Goal: Navigation & Orientation: Find specific page/section

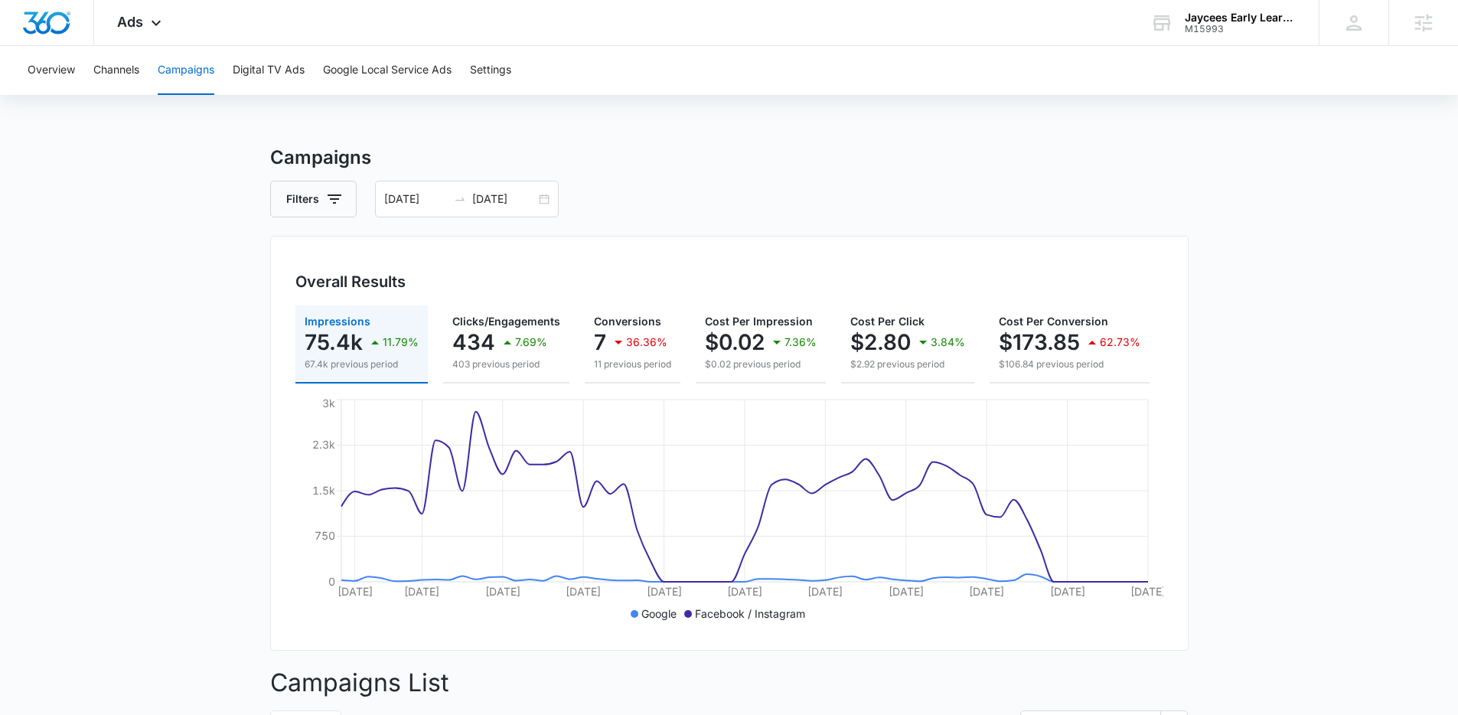
click at [735, 162] on h3 "Campaigns" at bounding box center [729, 158] width 919 height 28
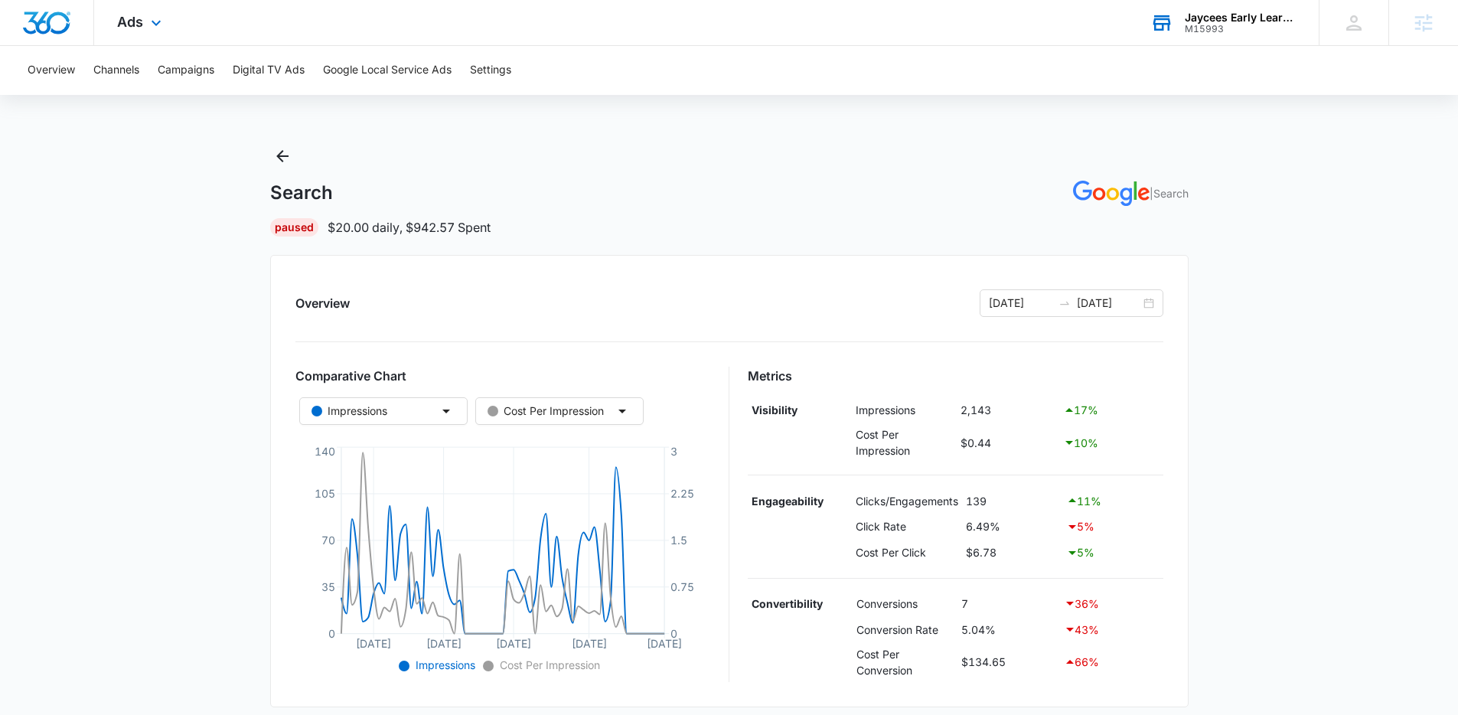
click at [1212, 26] on div "M15993" at bounding box center [1241, 29] width 112 height 11
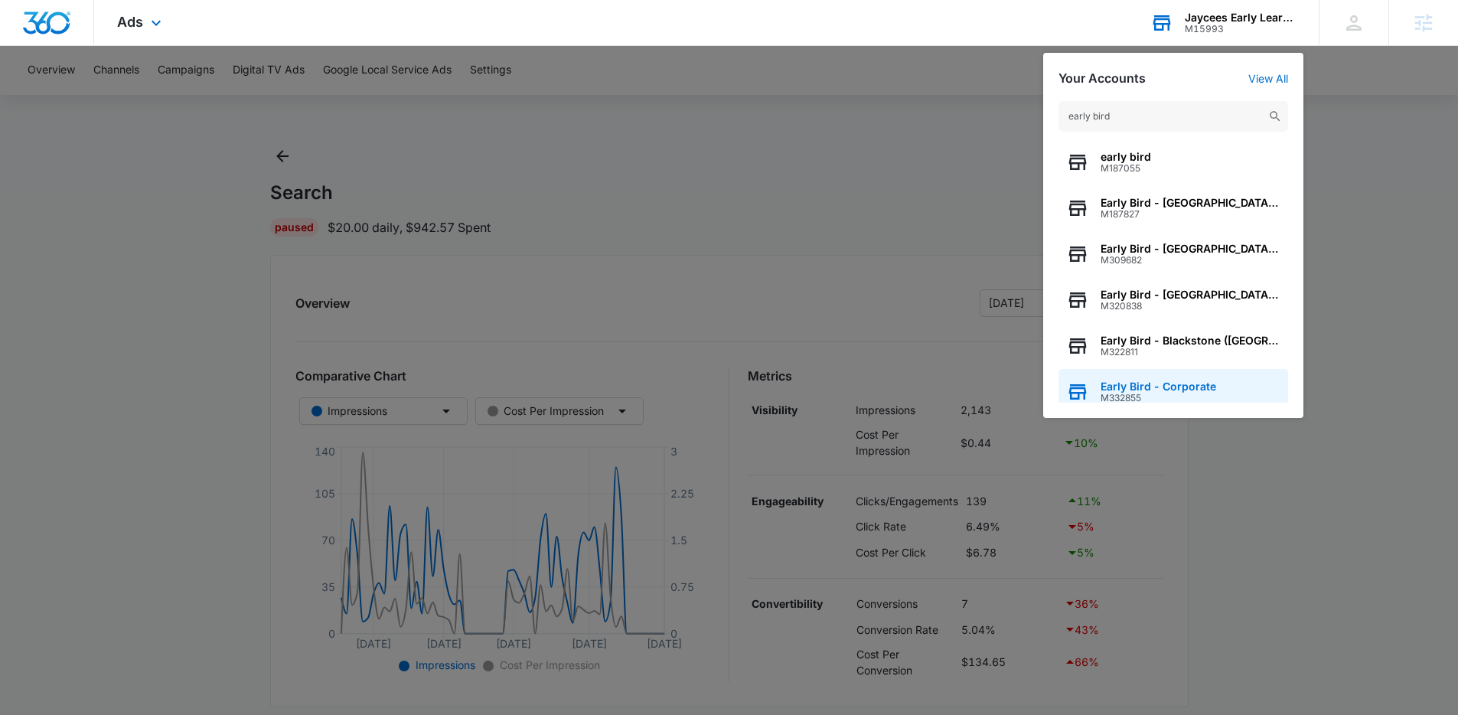
type input "early bird"
click at [1154, 387] on span "Early Bird - Corporate" at bounding box center [1159, 386] width 116 height 12
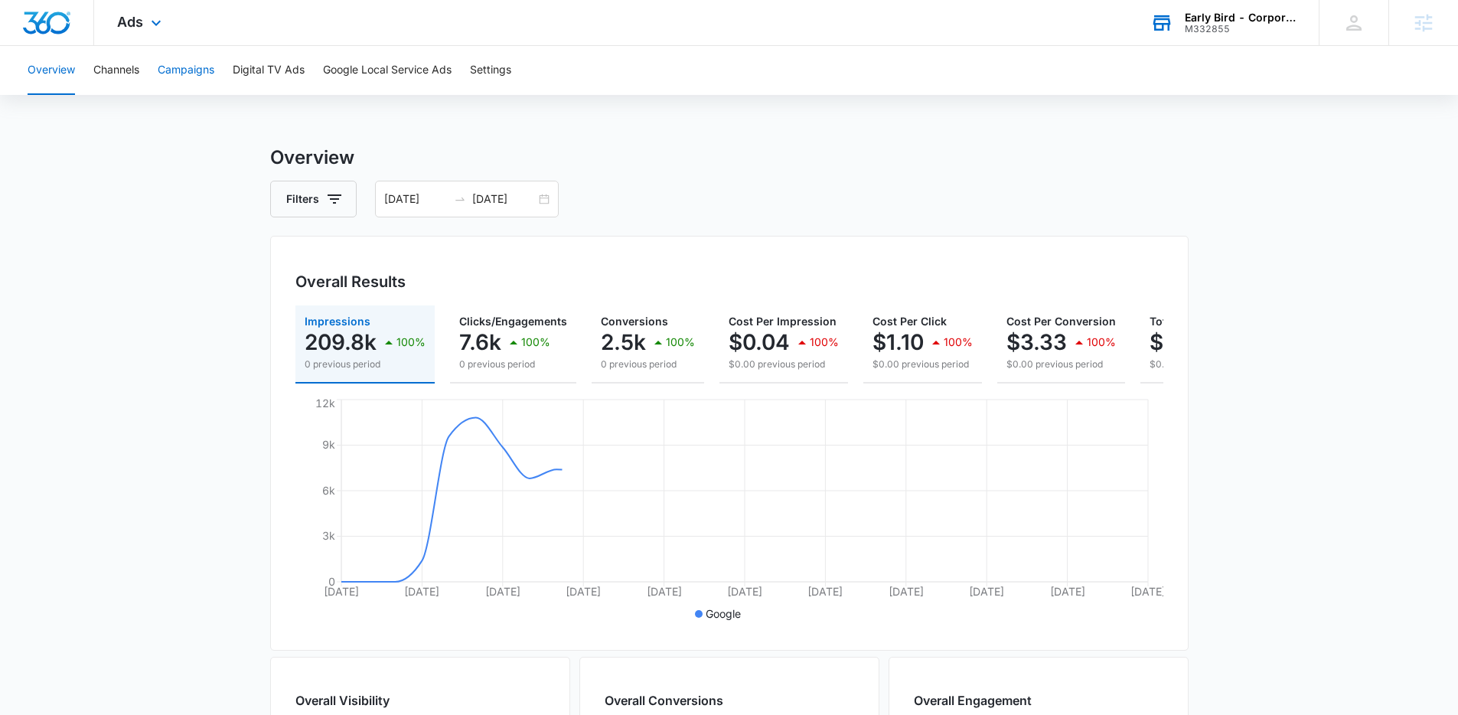
click at [178, 70] on button "Campaigns" at bounding box center [186, 70] width 57 height 49
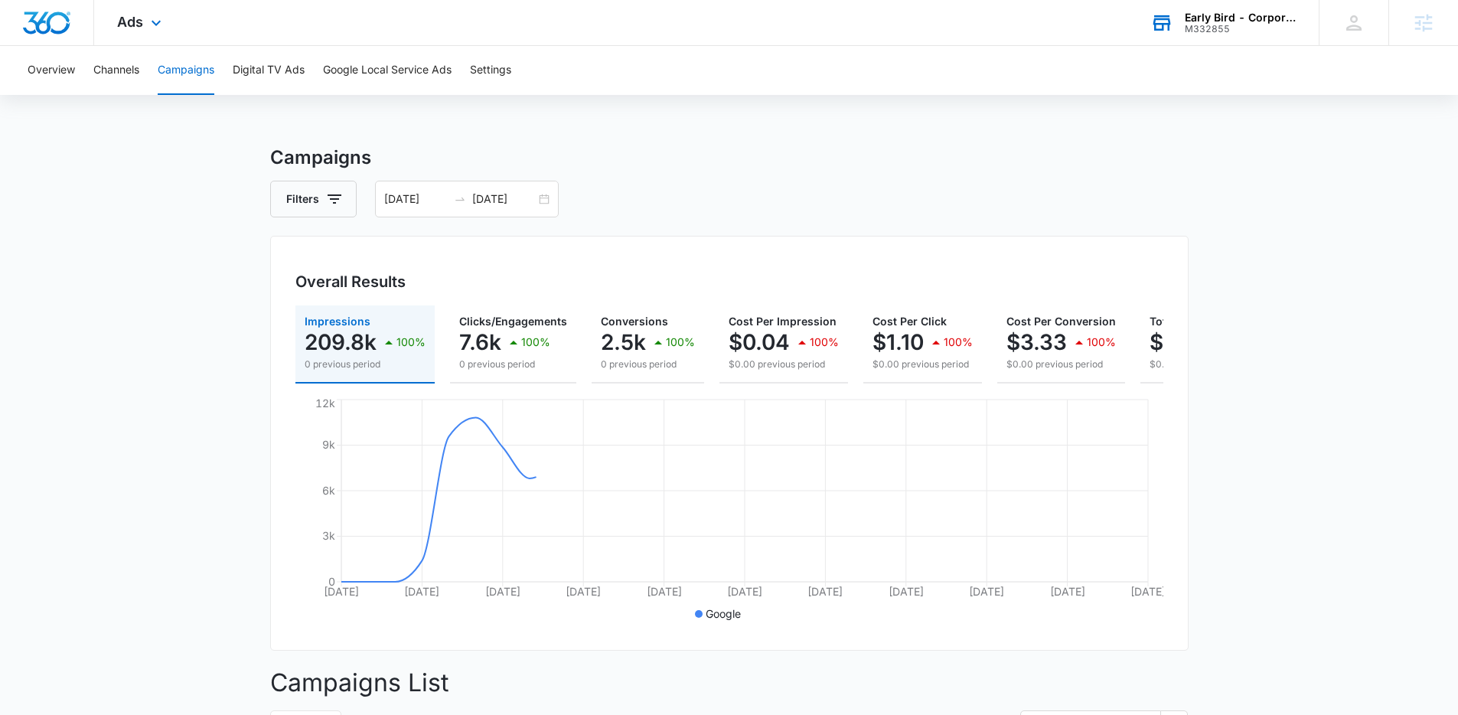
click at [126, 34] on div "Ads Apps Reputation Websites Forms CRM Email Social Shop Payments POS Content A…" at bounding box center [141, 22] width 94 height 45
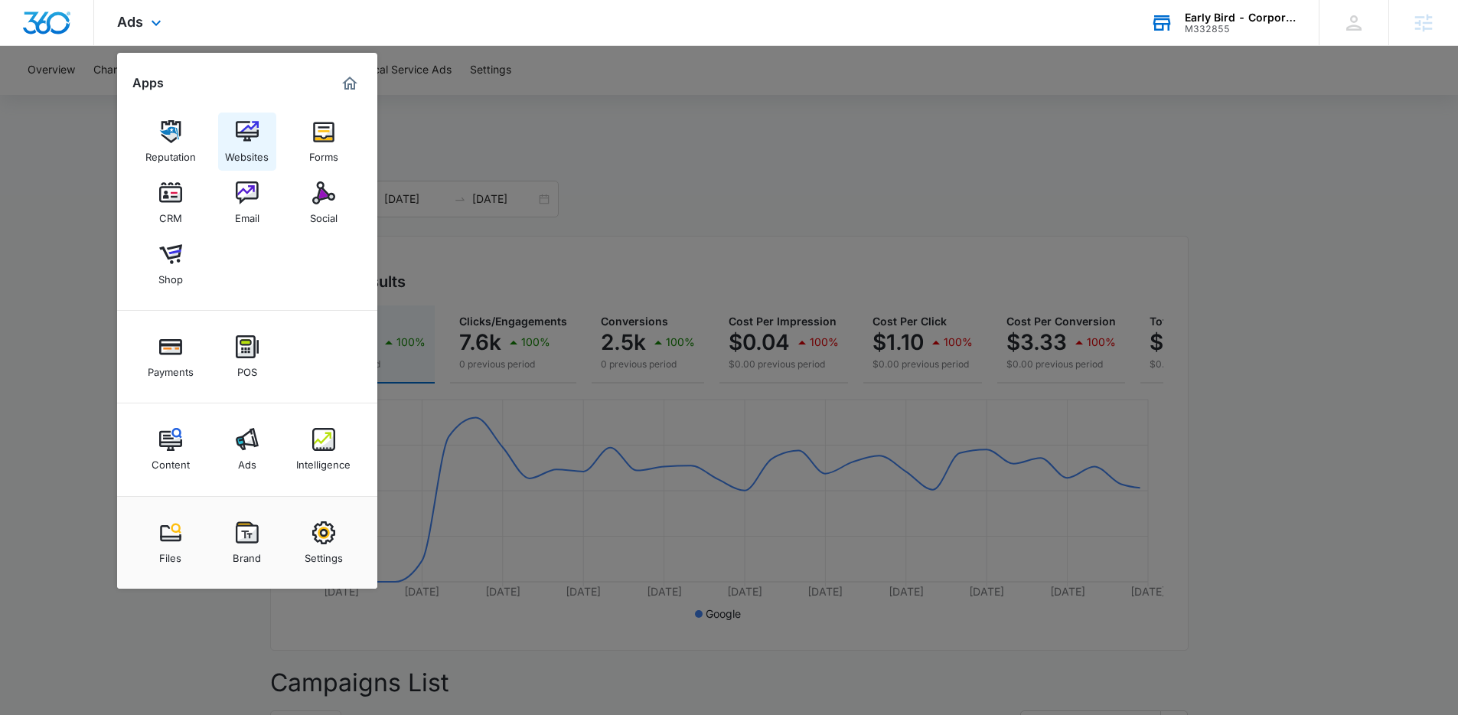
click at [254, 165] on link "Websites" at bounding box center [247, 142] width 58 height 58
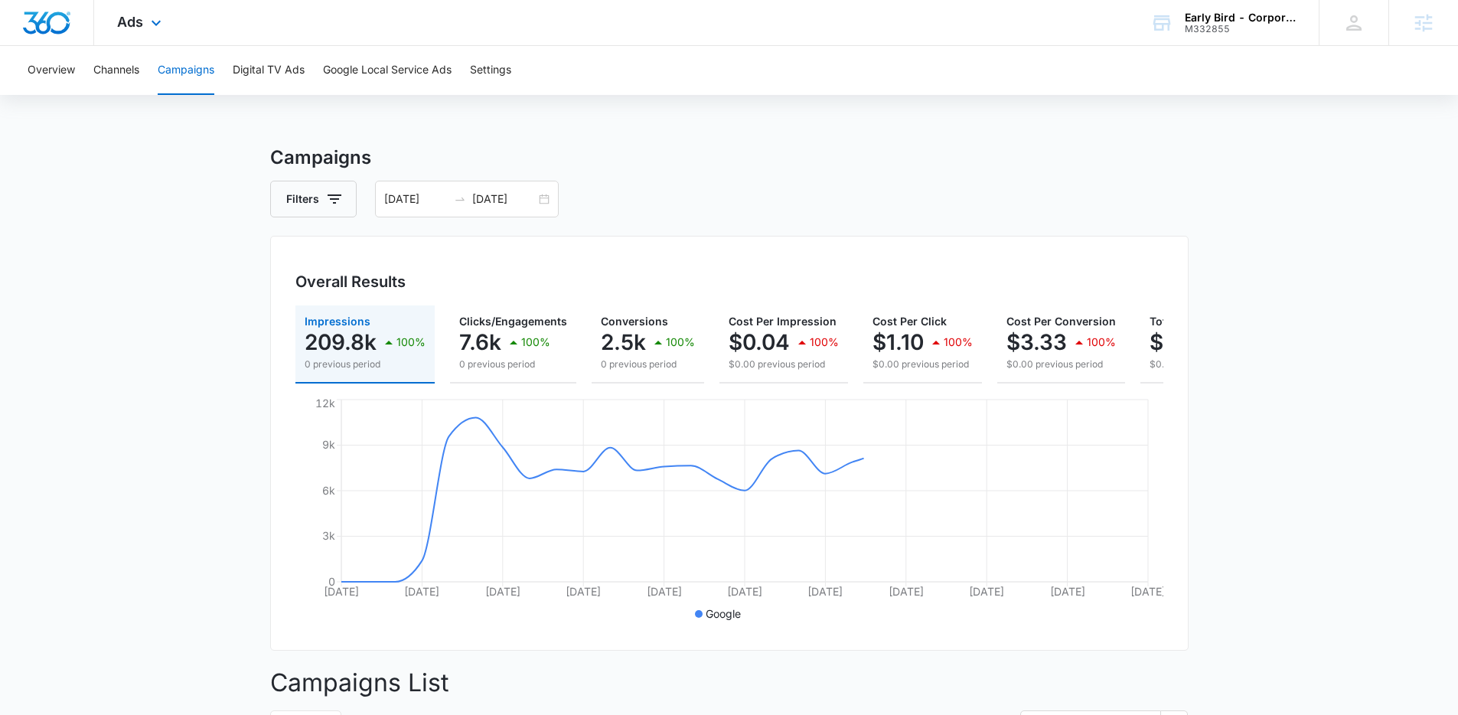
click at [104, 32] on div "Ads Apps Reputation Websites Forms CRM Email Social Shop Payments POS Content A…" at bounding box center [141, 22] width 94 height 45
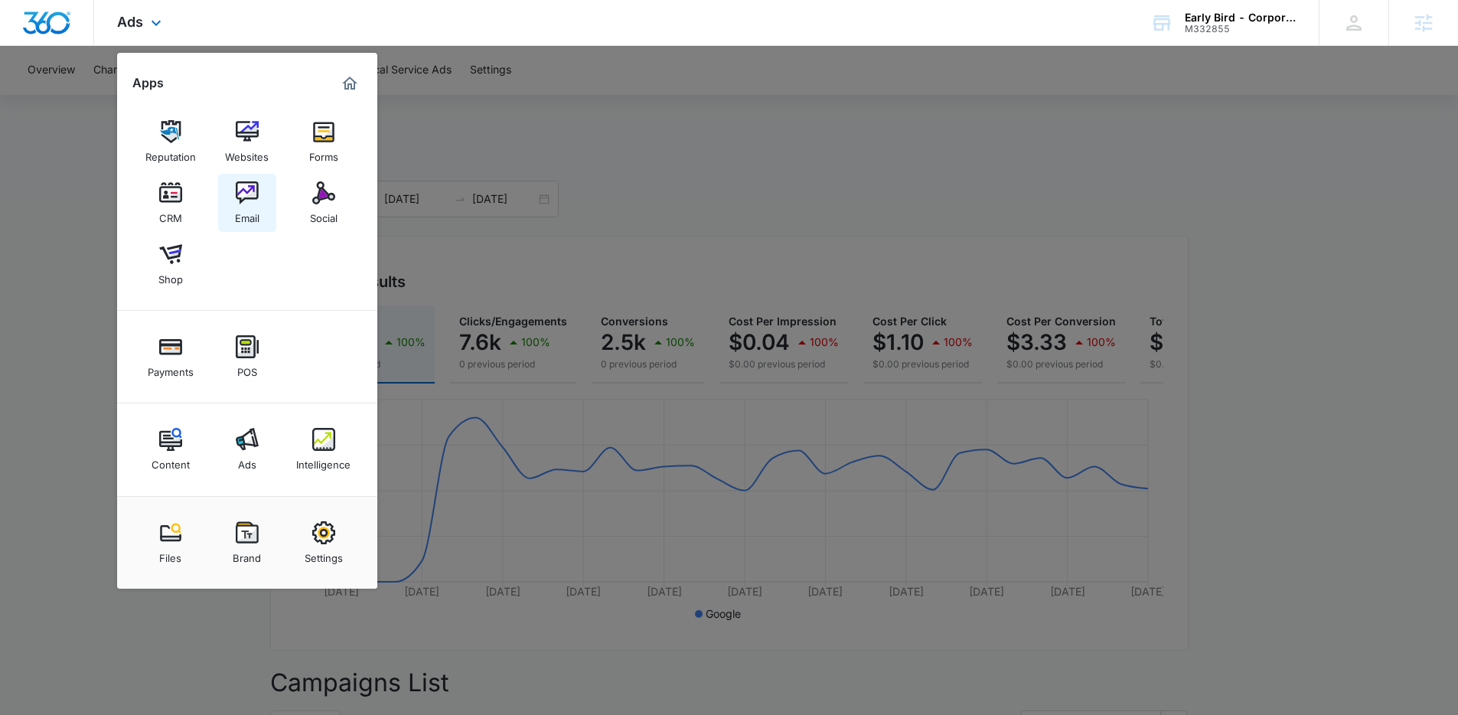
click at [243, 203] on img at bounding box center [247, 192] width 23 height 23
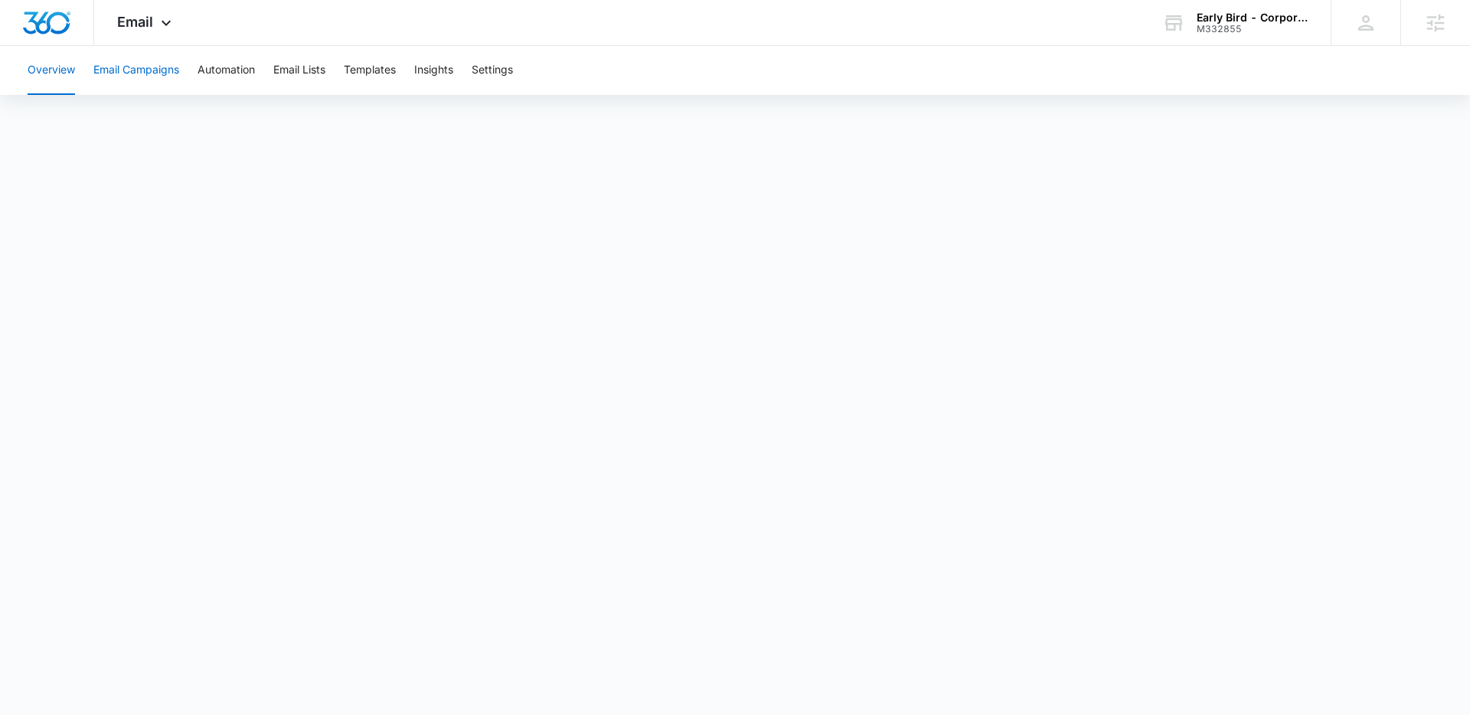
click at [137, 71] on button "Email Campaigns" at bounding box center [136, 70] width 86 height 49
